Goal: Information Seeking & Learning: Learn about a topic

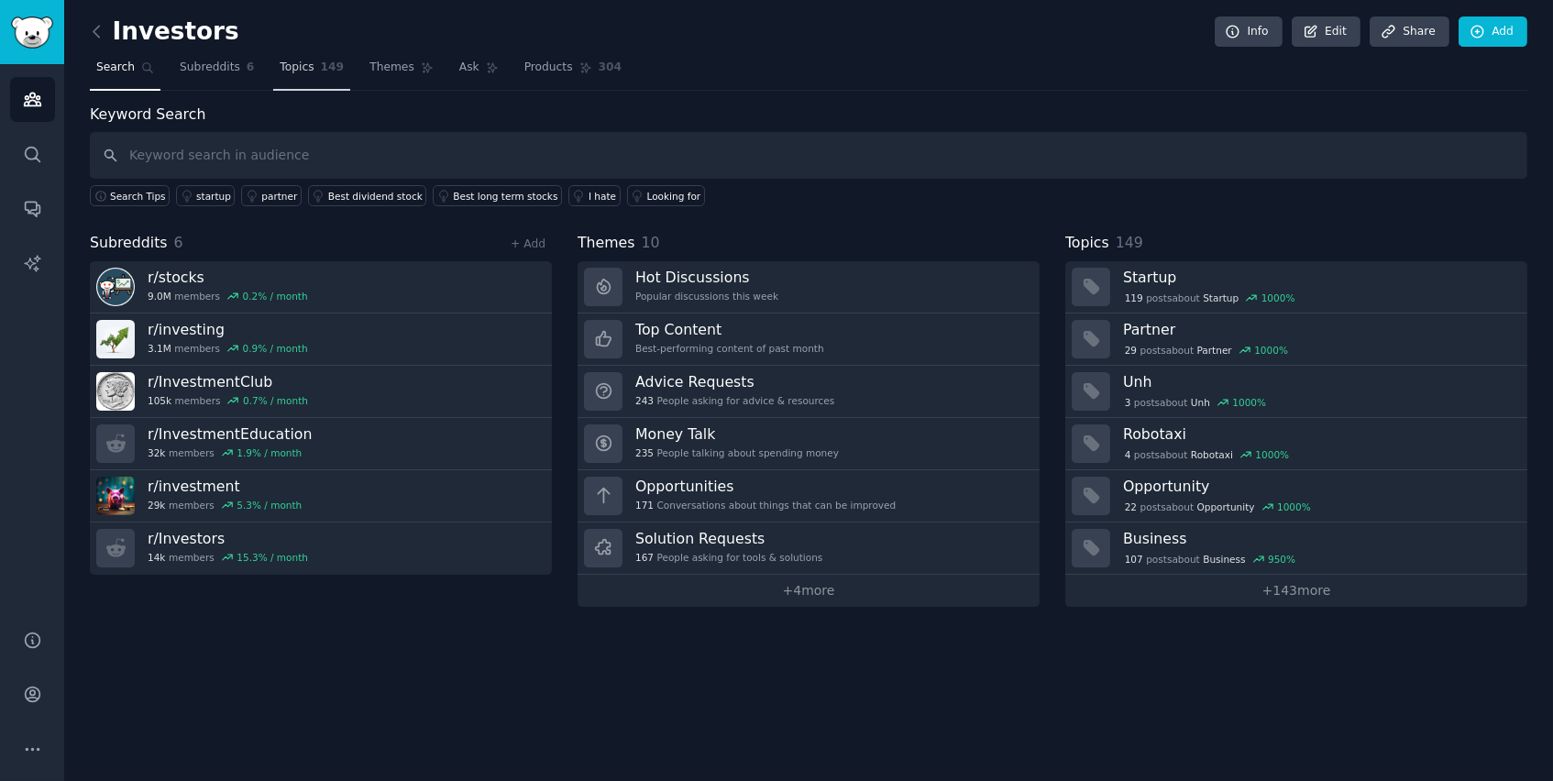
click at [335, 64] on span "149" at bounding box center [333, 68] width 24 height 17
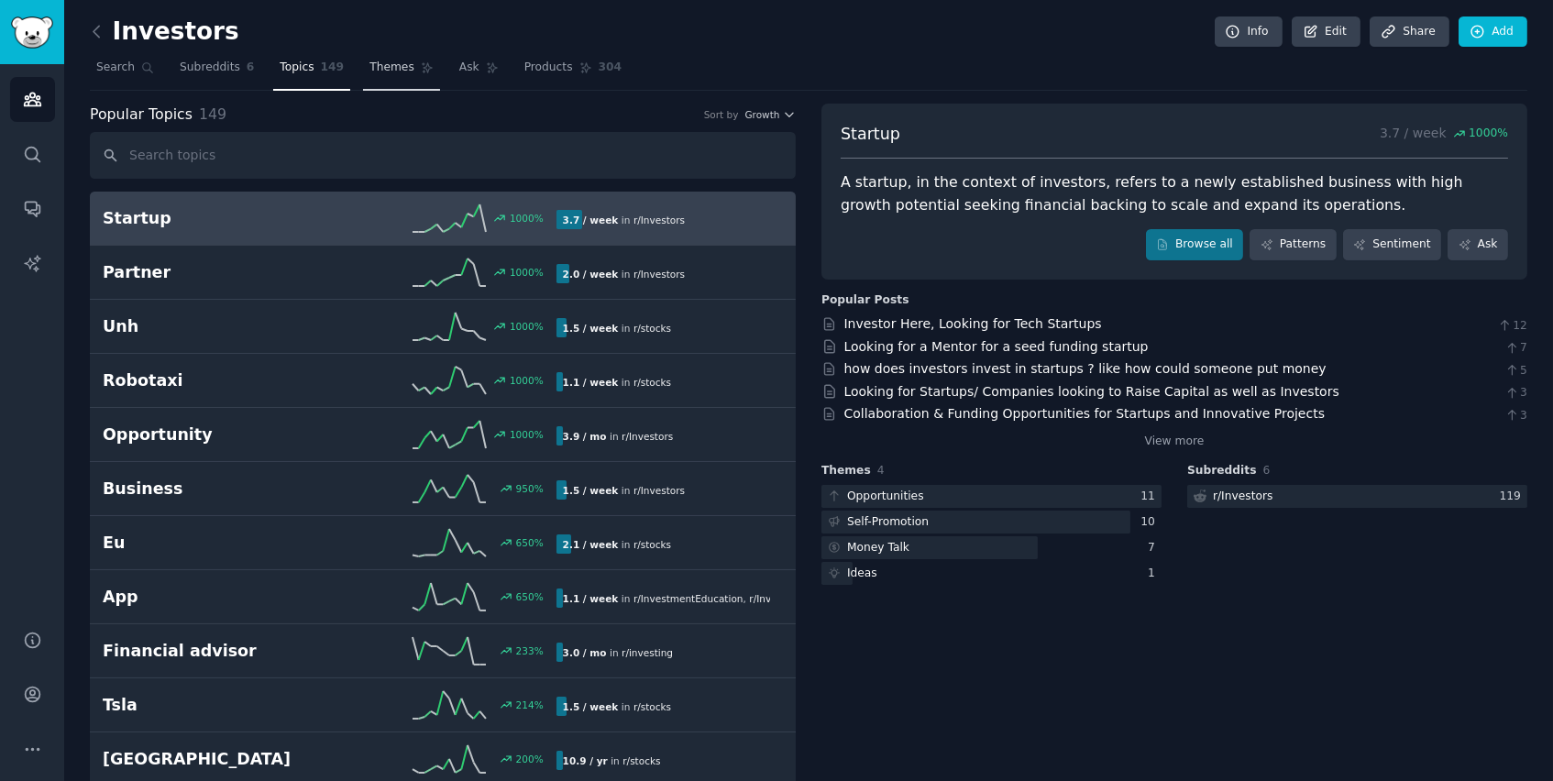
click at [363, 68] on link "Themes" at bounding box center [401, 72] width 77 height 38
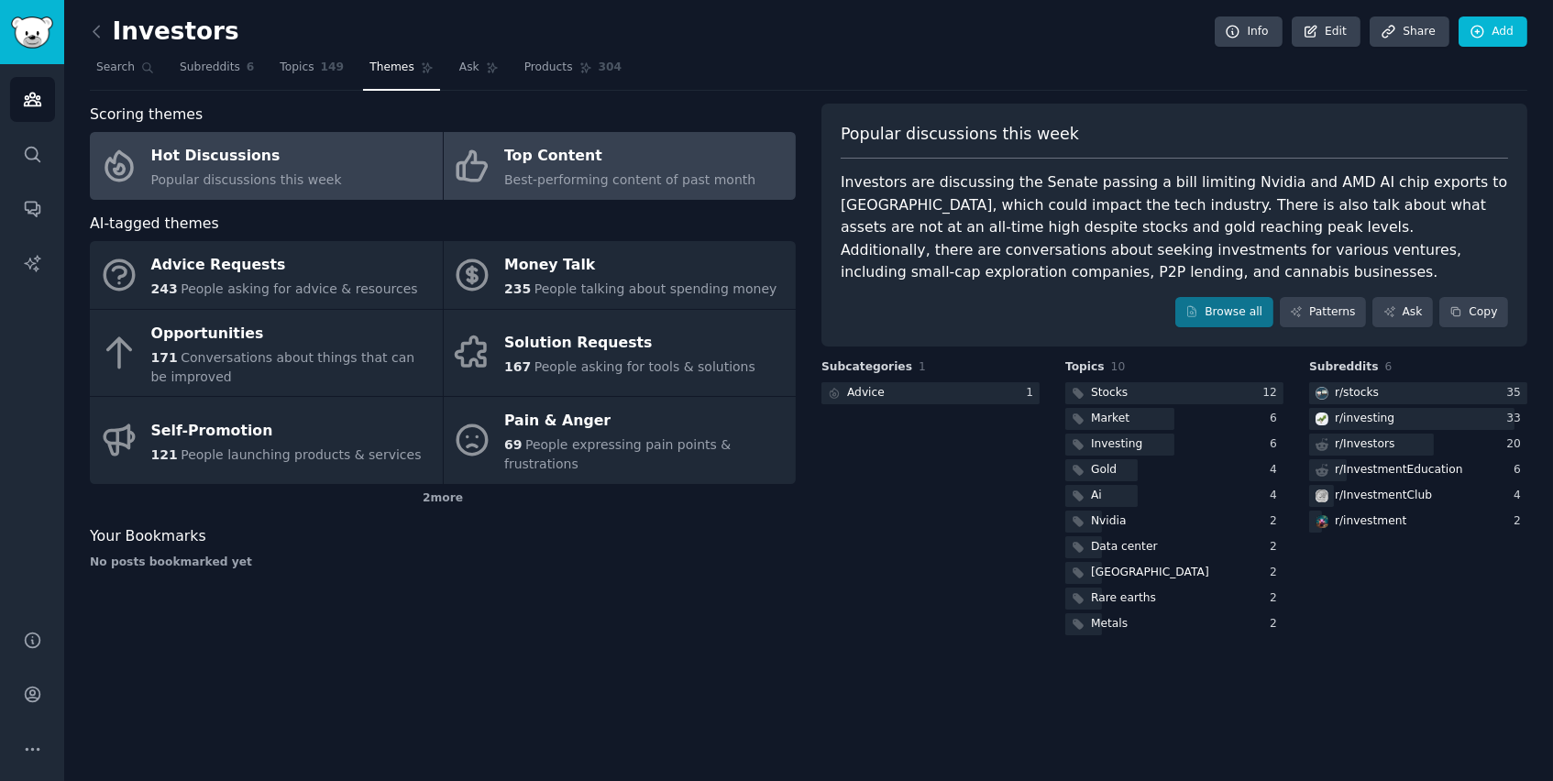
click at [551, 172] on span "Best-performing content of past month" at bounding box center [629, 179] width 251 height 15
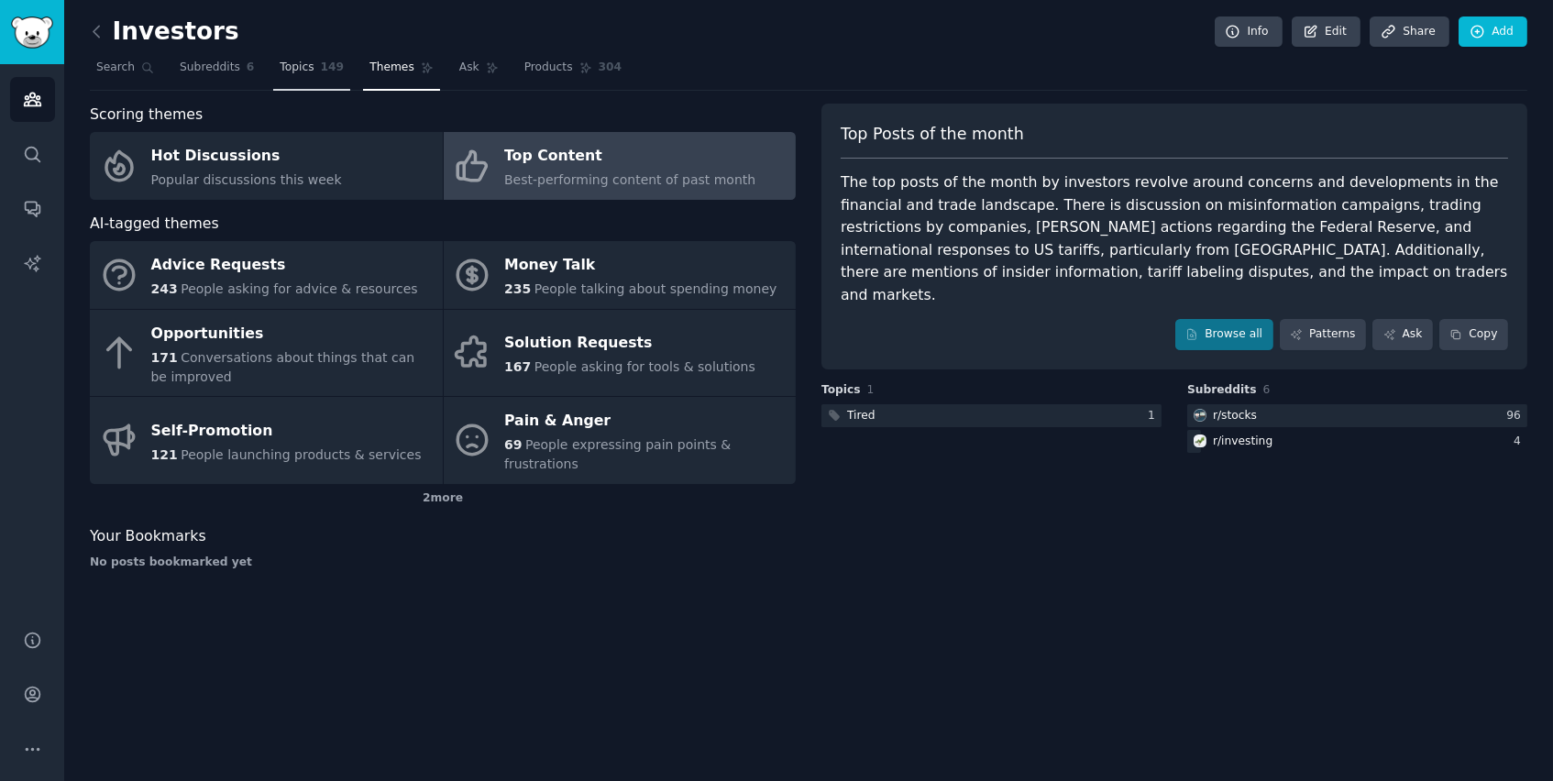
click at [273, 65] on link "Topics 149" at bounding box center [311, 72] width 77 height 38
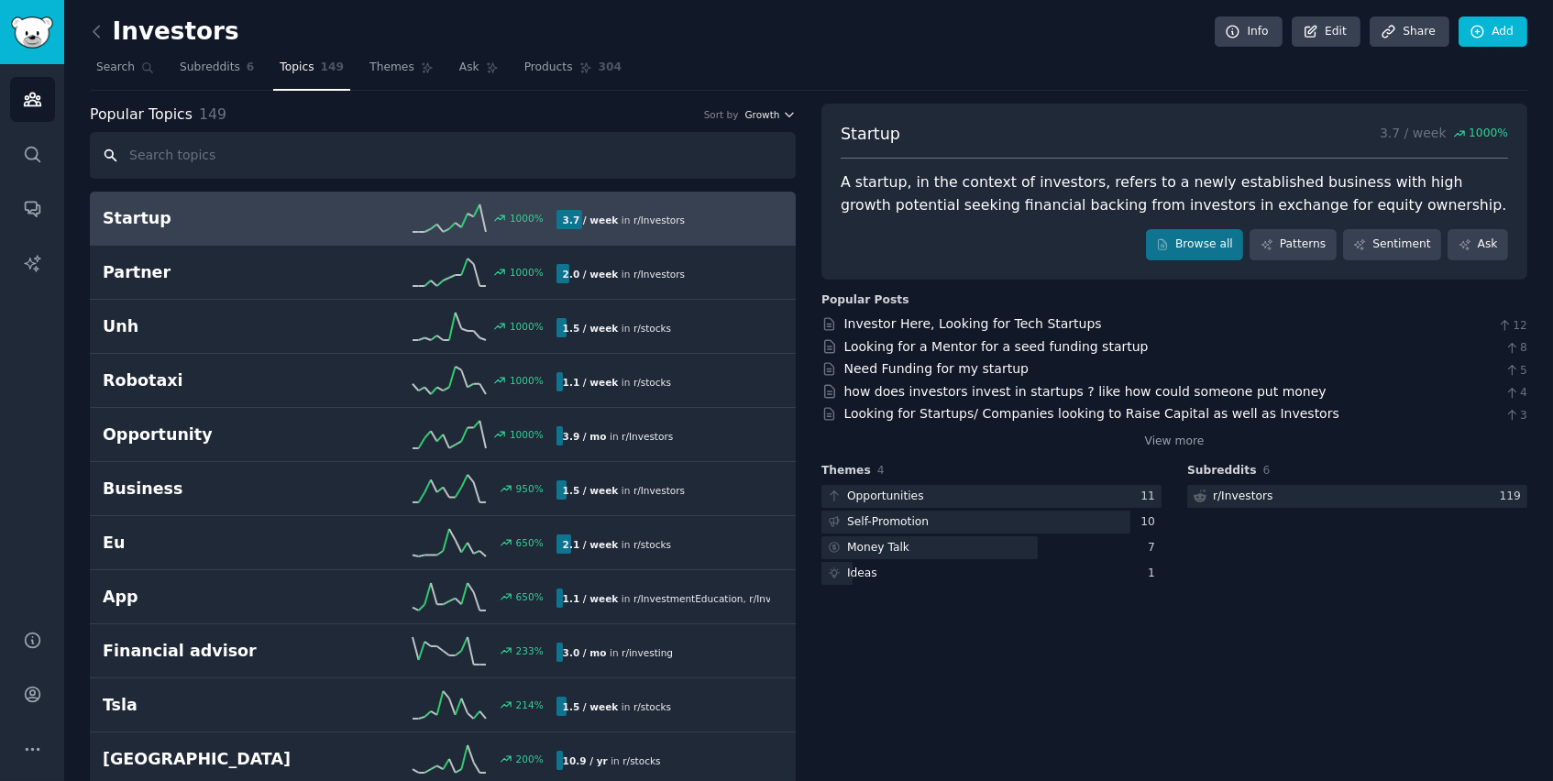
click at [774, 113] on span "Growth" at bounding box center [761, 114] width 35 height 13
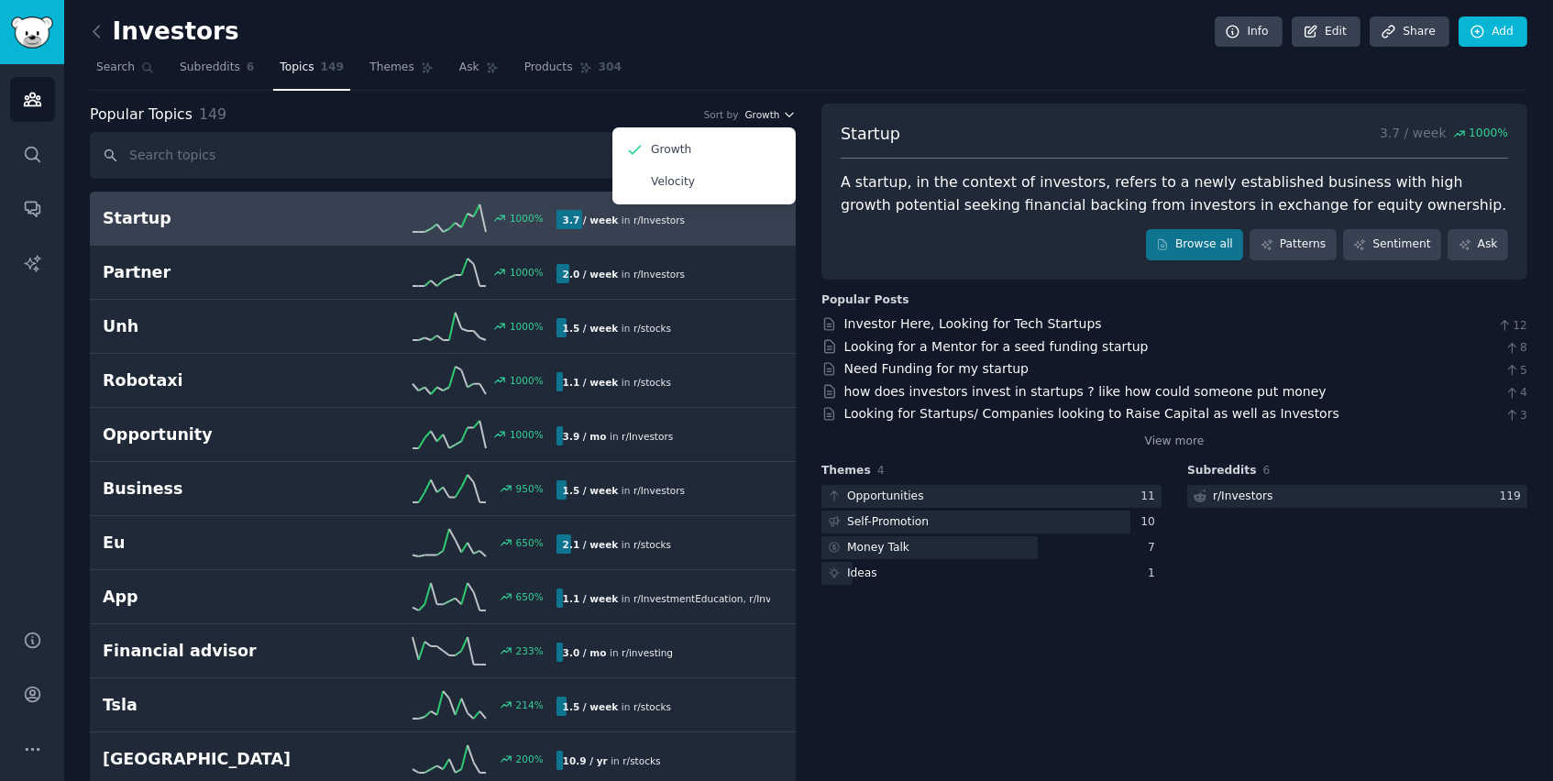
click at [774, 113] on span "Growth" at bounding box center [761, 114] width 35 height 13
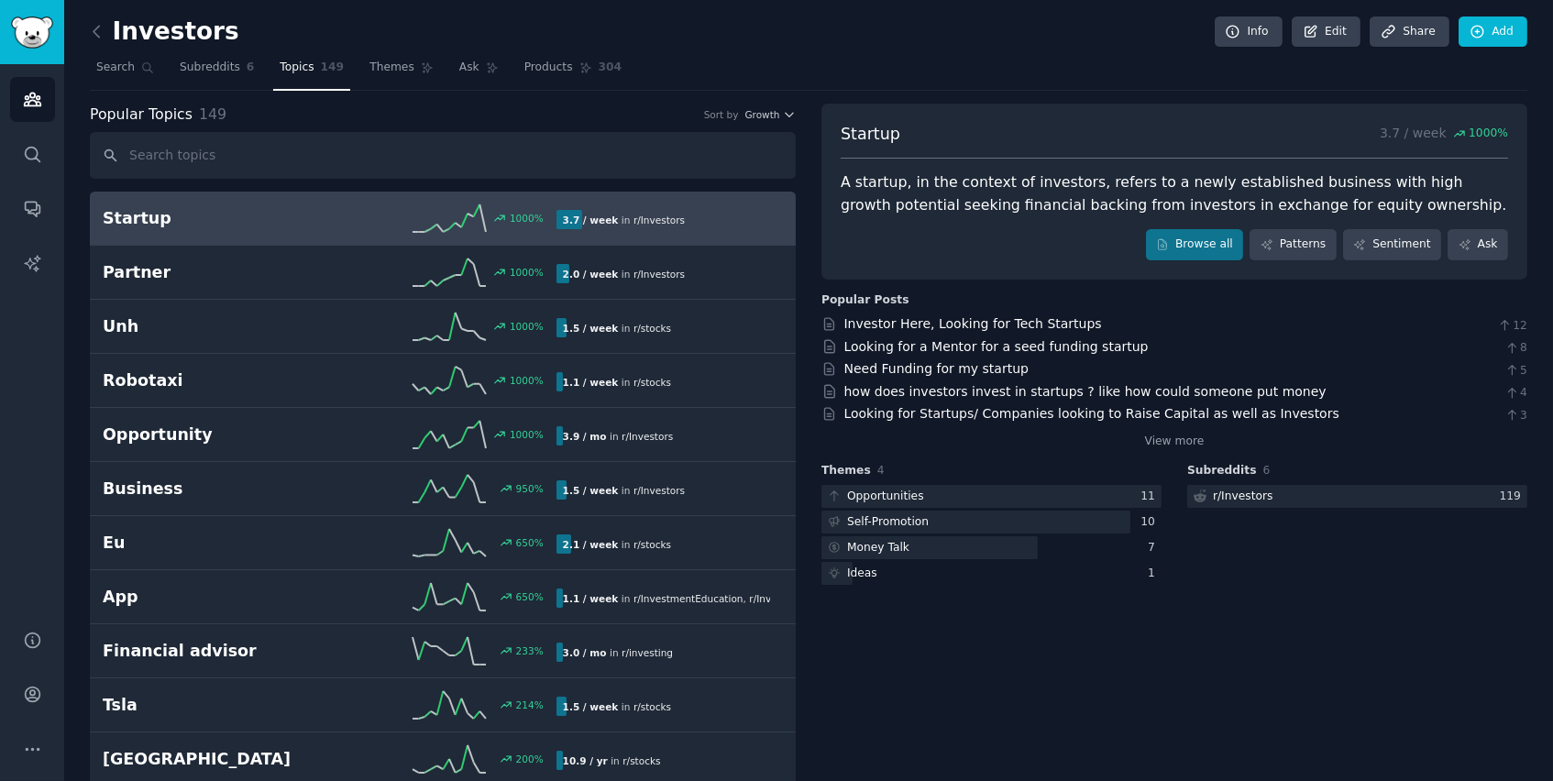
click at [919, 34] on div "Investors Info Edit Share Add" at bounding box center [809, 36] width 1438 height 38
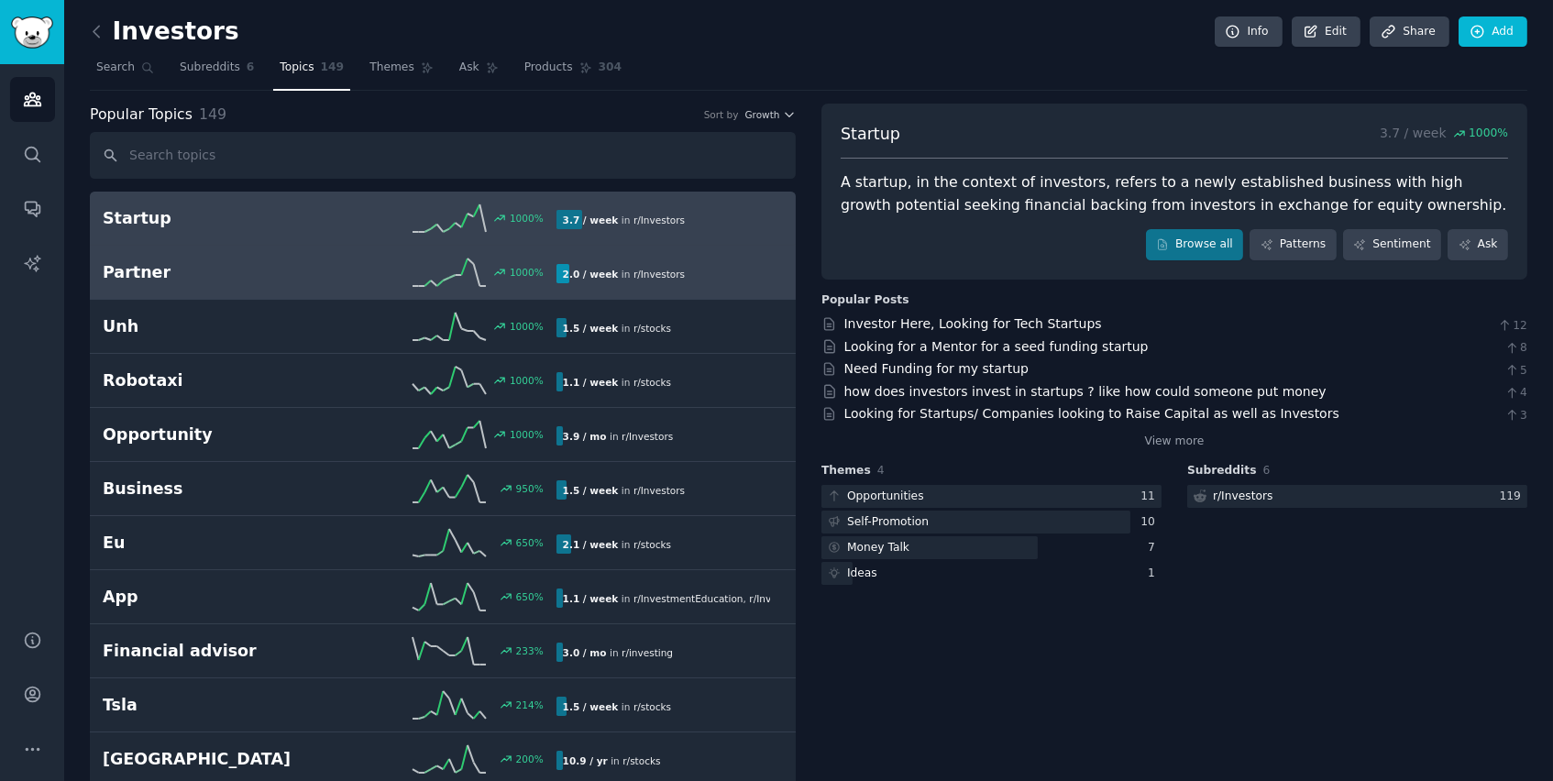
click at [278, 259] on div "Partner 1000 % 2.0 / week in r/ Investors" at bounding box center [443, 273] width 680 height 28
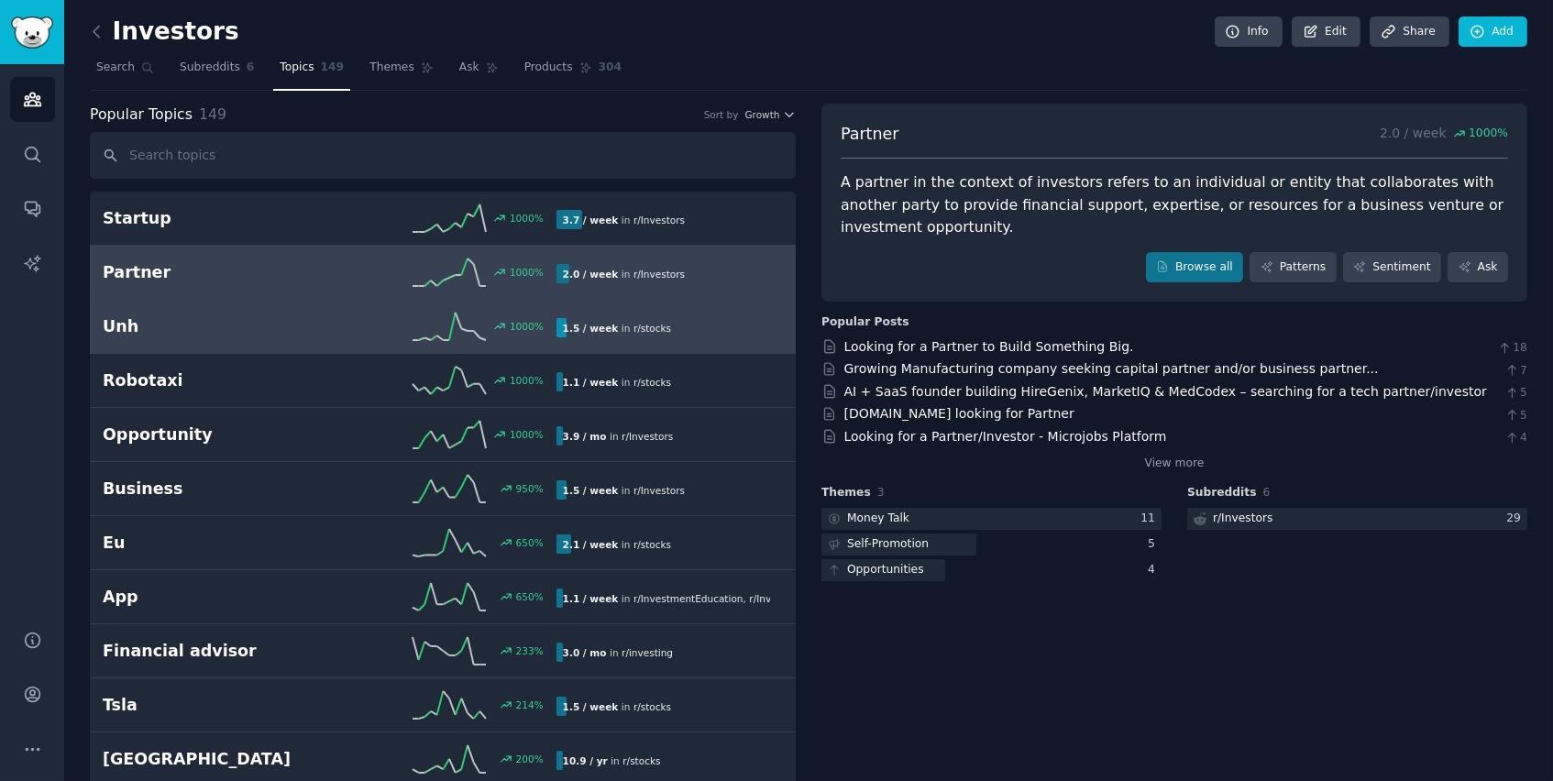
click at [249, 321] on h2 "Unh" at bounding box center [216, 326] width 226 height 23
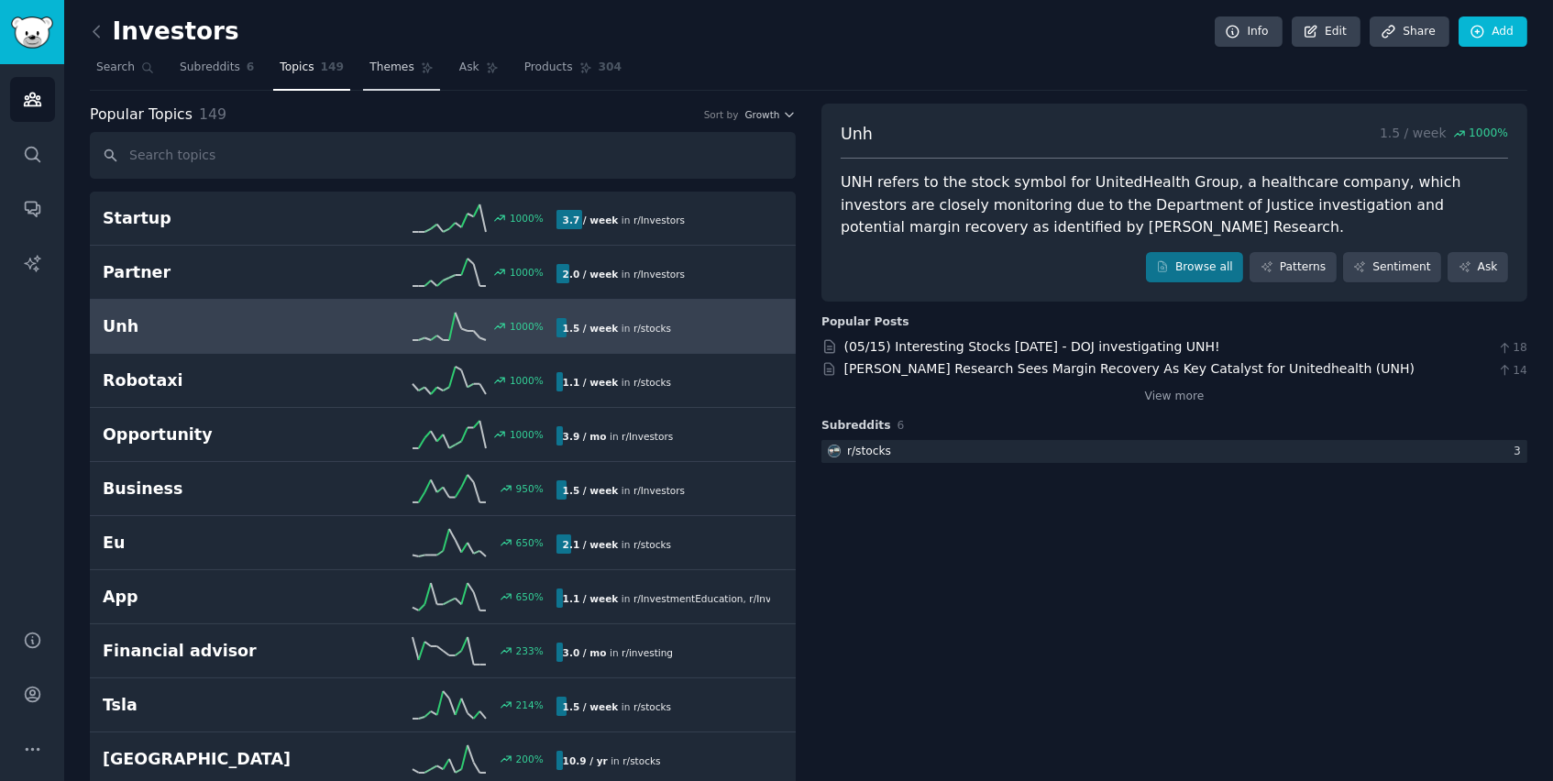
click at [408, 60] on span "Themes" at bounding box center [391, 68] width 45 height 17
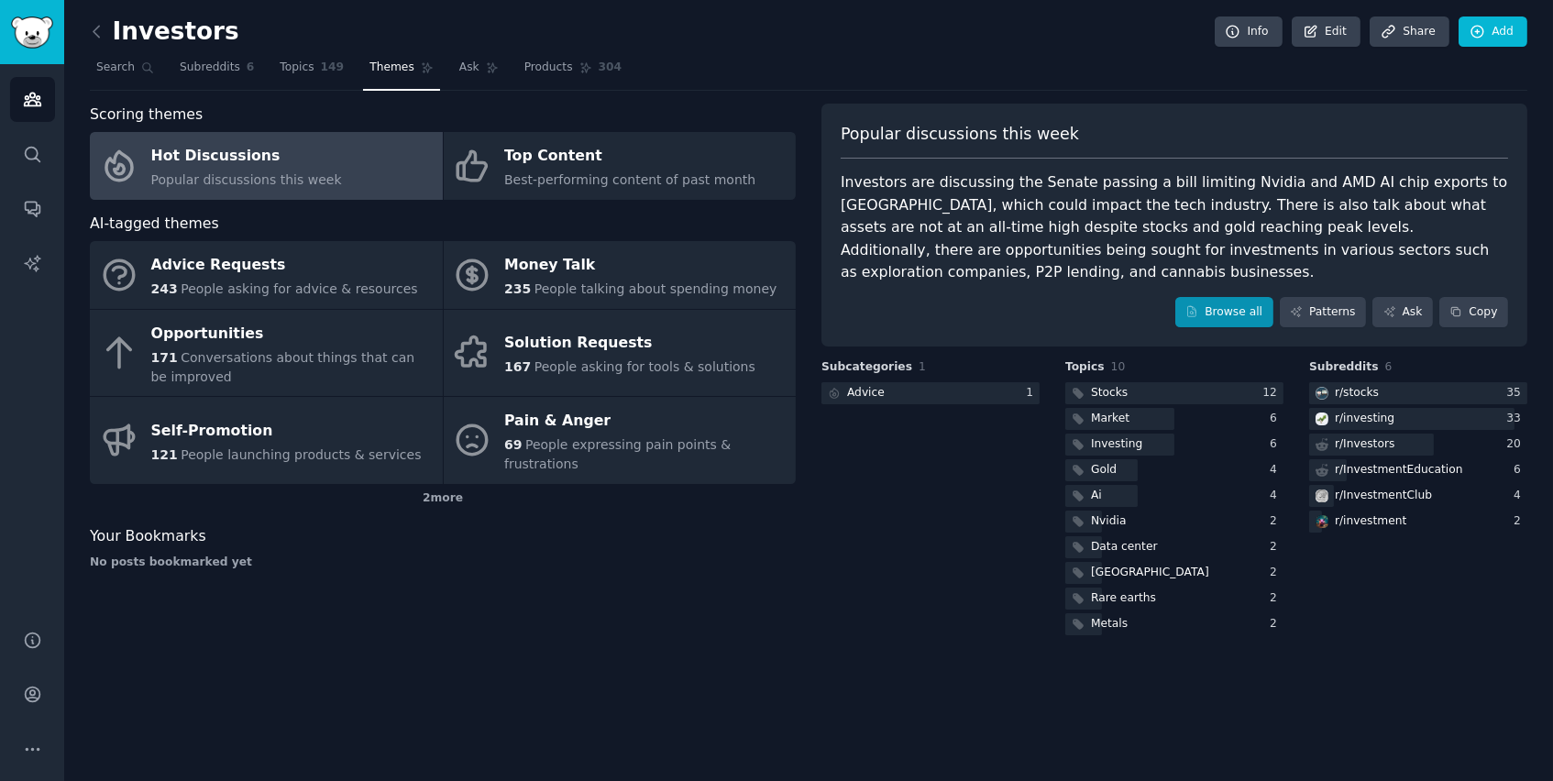
click at [1242, 311] on link "Browse all" at bounding box center [1224, 312] width 98 height 31
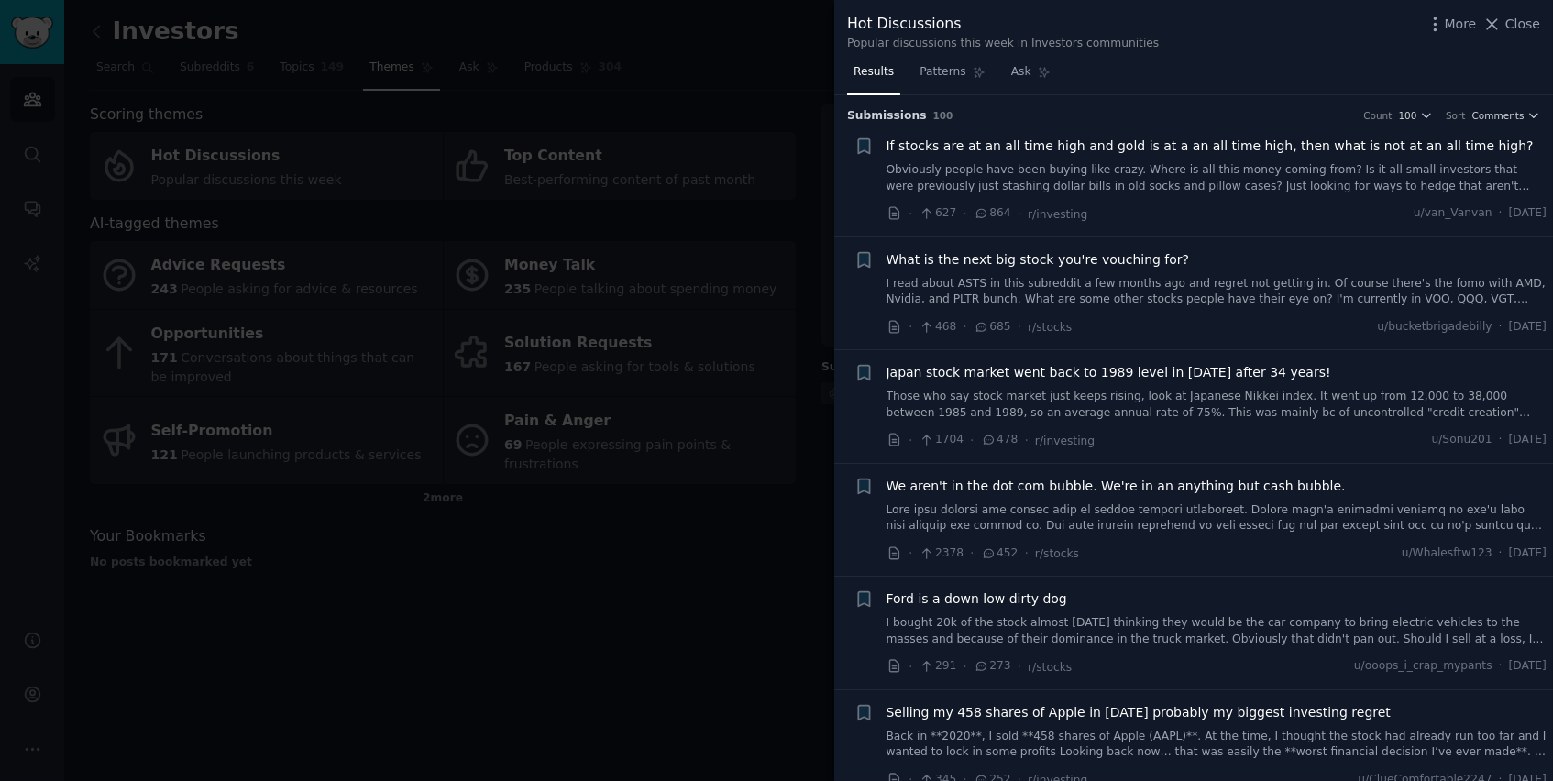
scroll to position [4, 0]
click at [1514, 23] on span "Close" at bounding box center [1522, 24] width 35 height 19
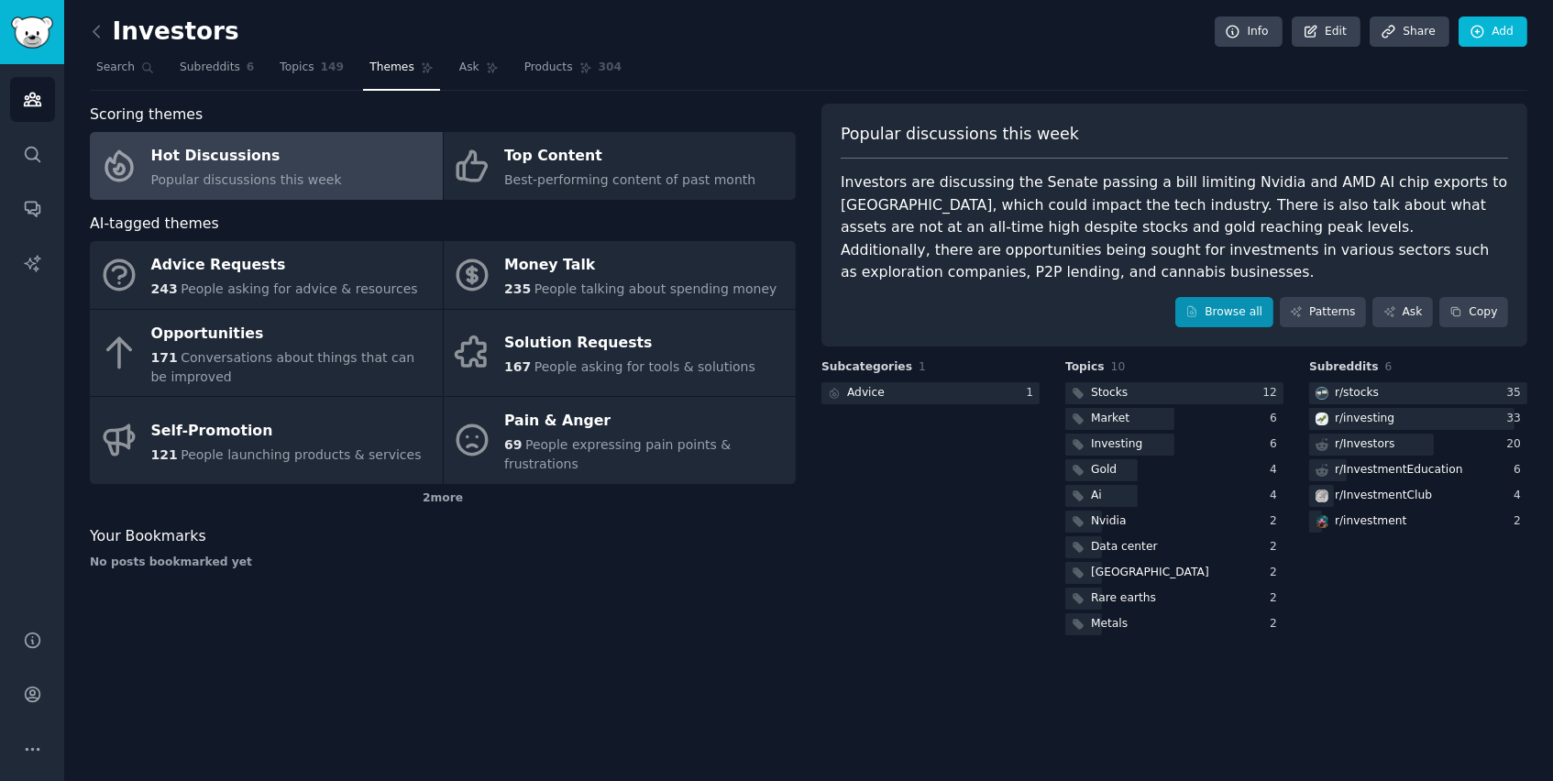
click at [1253, 310] on link "Browse all" at bounding box center [1224, 312] width 98 height 31
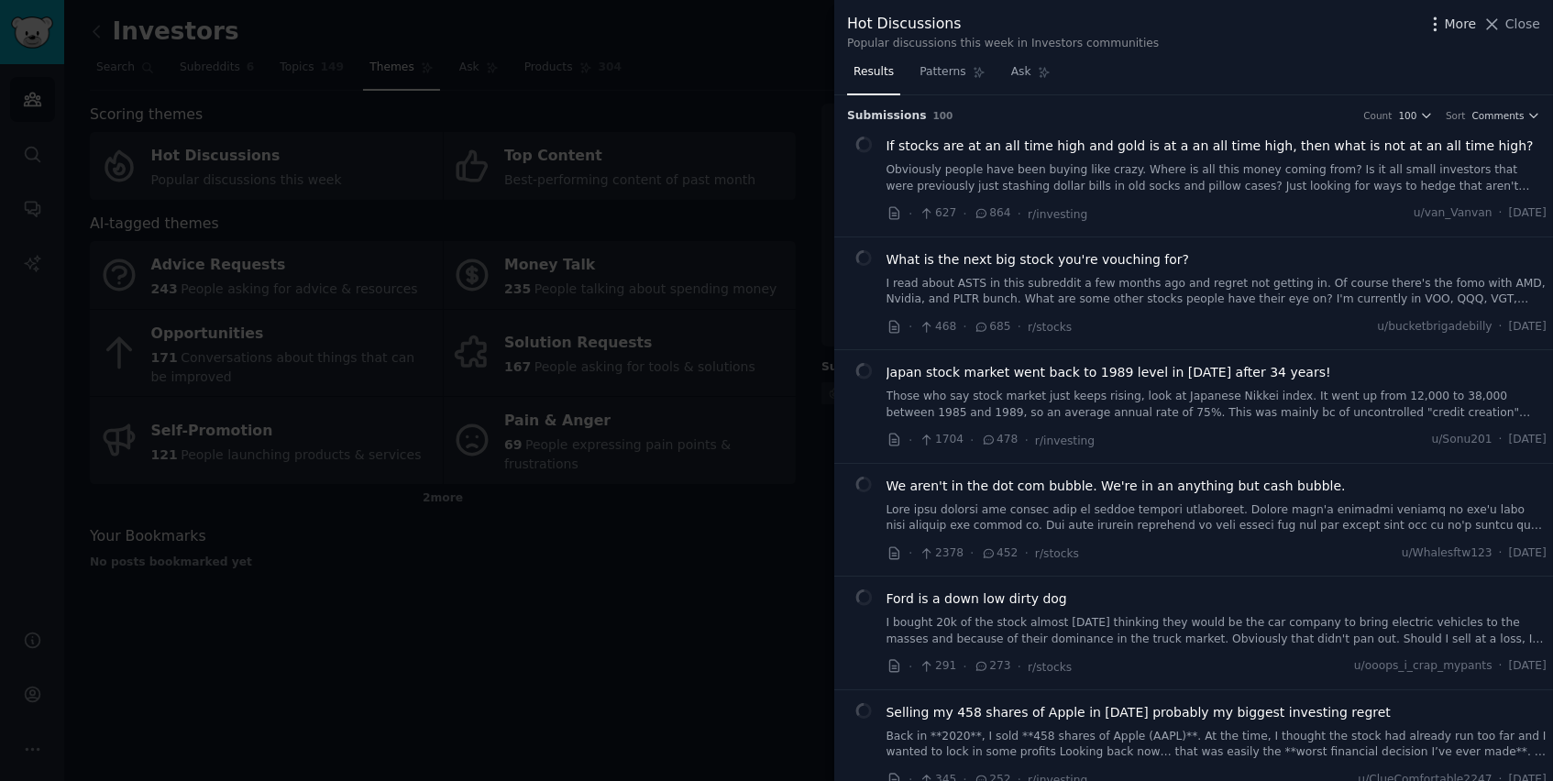
click at [1450, 23] on span "More" at bounding box center [1461, 24] width 32 height 19
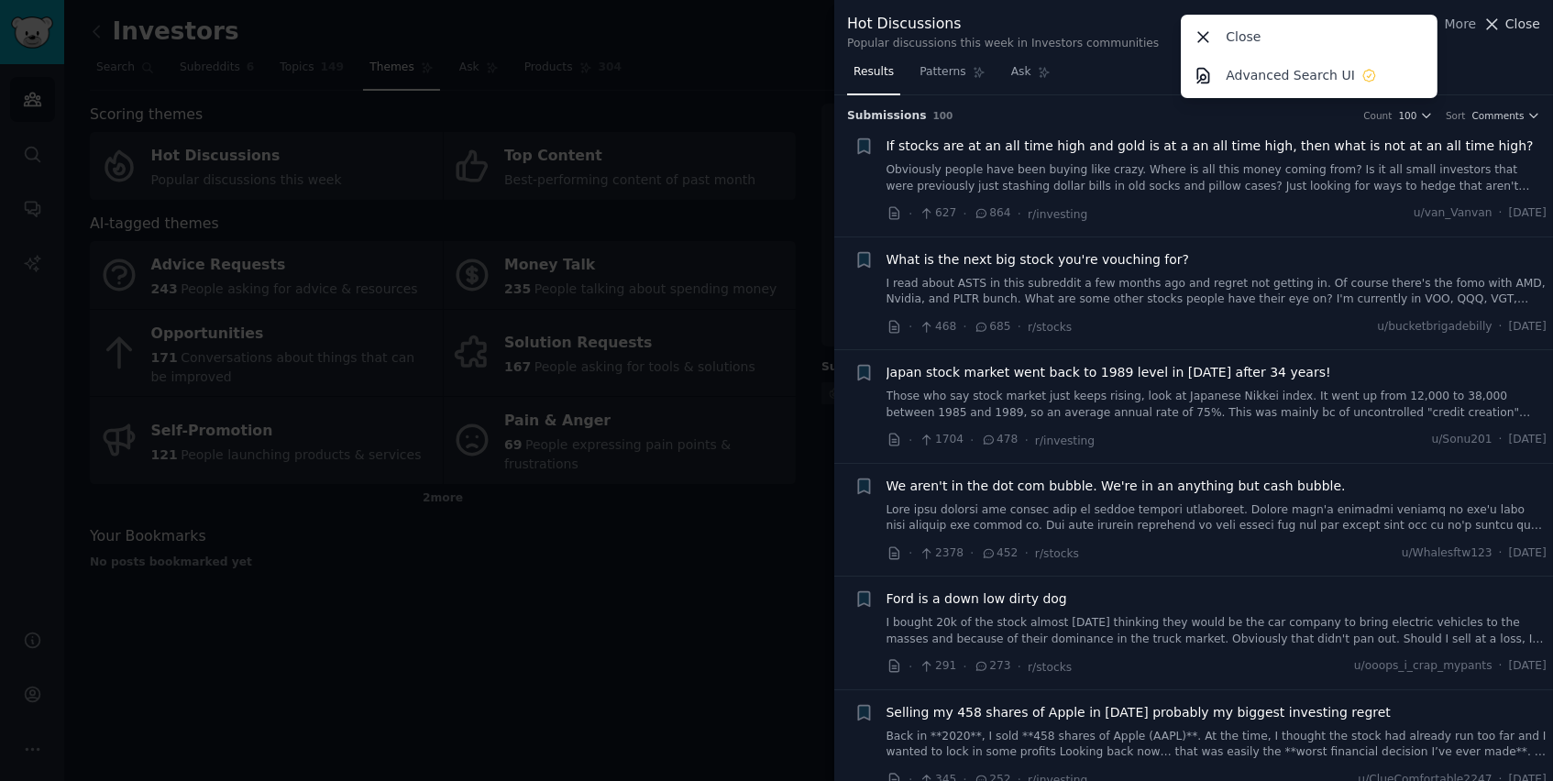
click at [1514, 26] on span "Close" at bounding box center [1522, 24] width 35 height 19
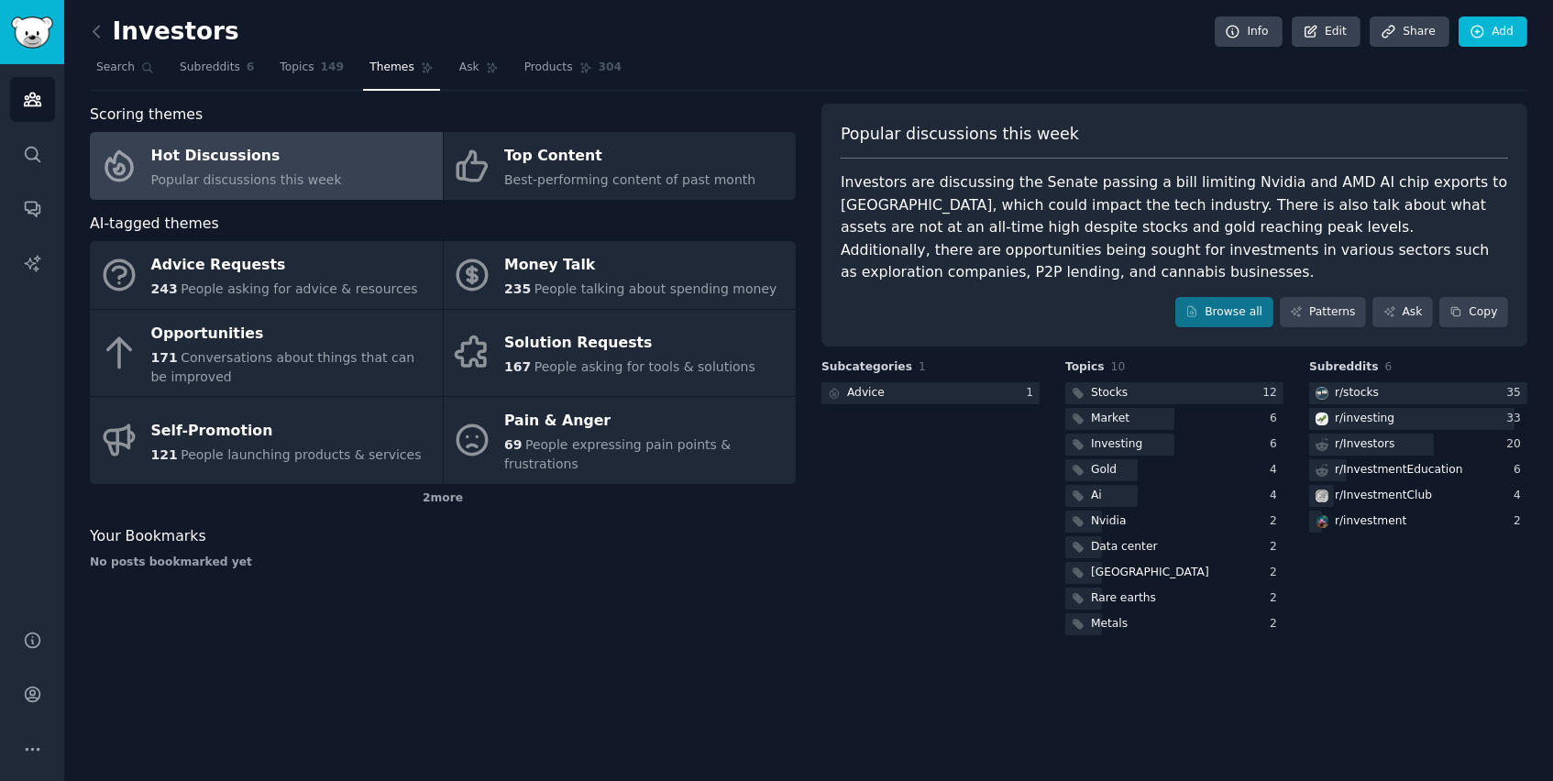
click at [1044, 53] on nav "Search Subreddits 6 Topics 149 Themes Ask Products 304" at bounding box center [809, 72] width 1438 height 38
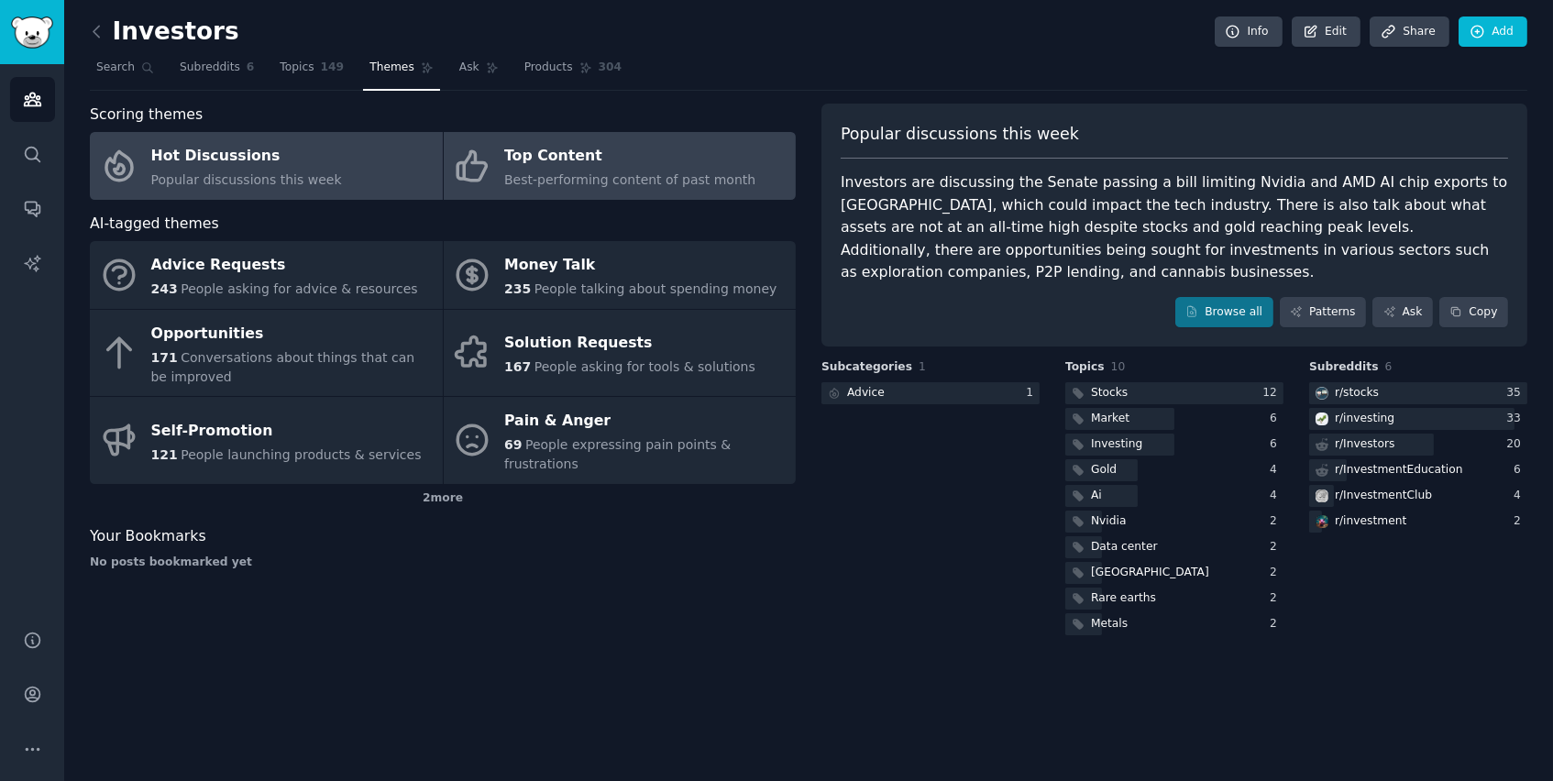
click at [633, 172] on span "Best-performing content of past month" at bounding box center [629, 179] width 251 height 15
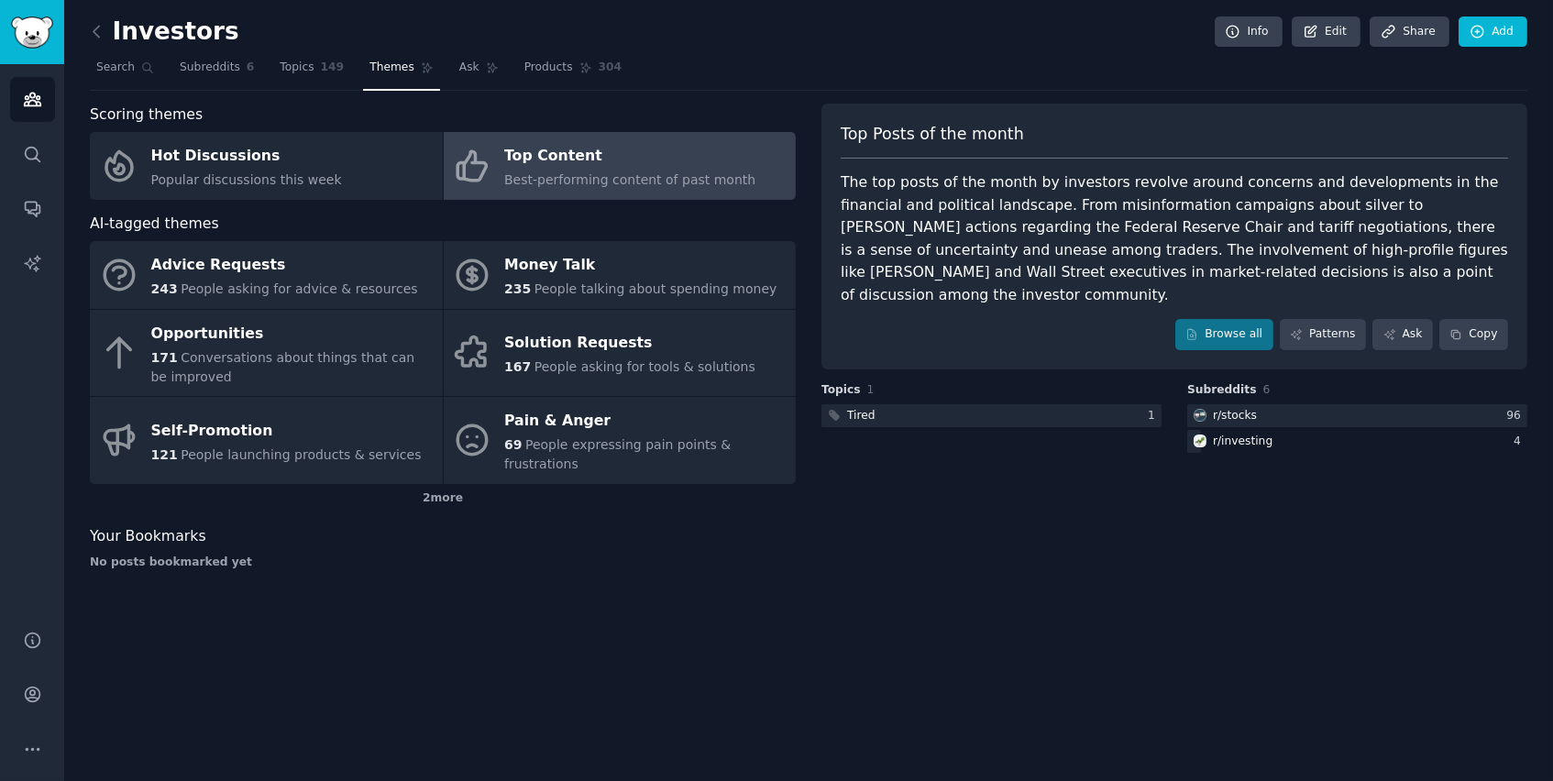
click at [899, 43] on div "Investors Info Edit Share Add" at bounding box center [809, 36] width 1438 height 38
